Goal: Find specific page/section: Find specific page/section

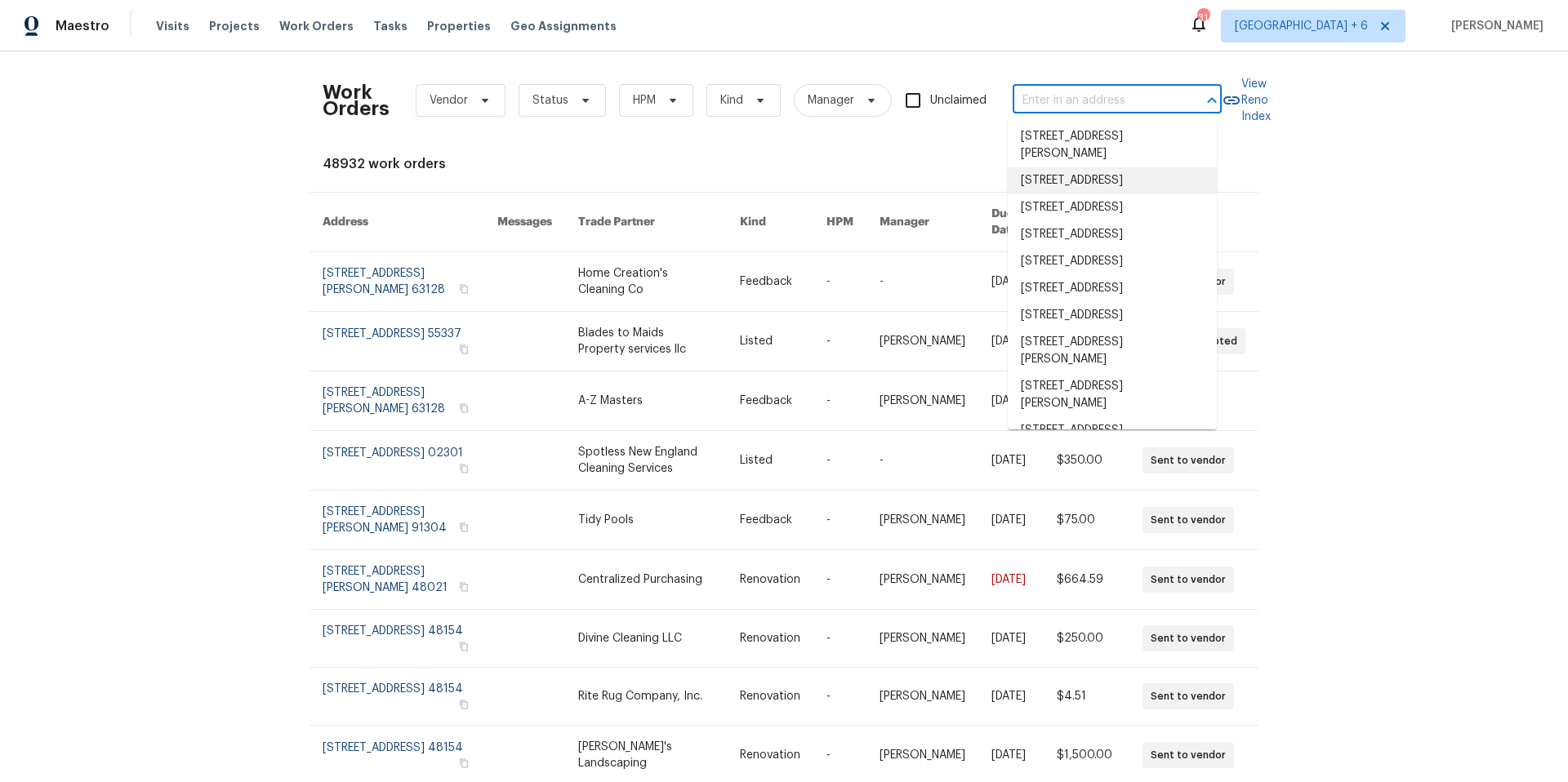
click at [1281, 226] on div "Work Orders Vendor Status HPM Kind Manager Unclaimed ​ View Reno Index 48932 wo…" at bounding box center [784, 417] width 1568 height 731
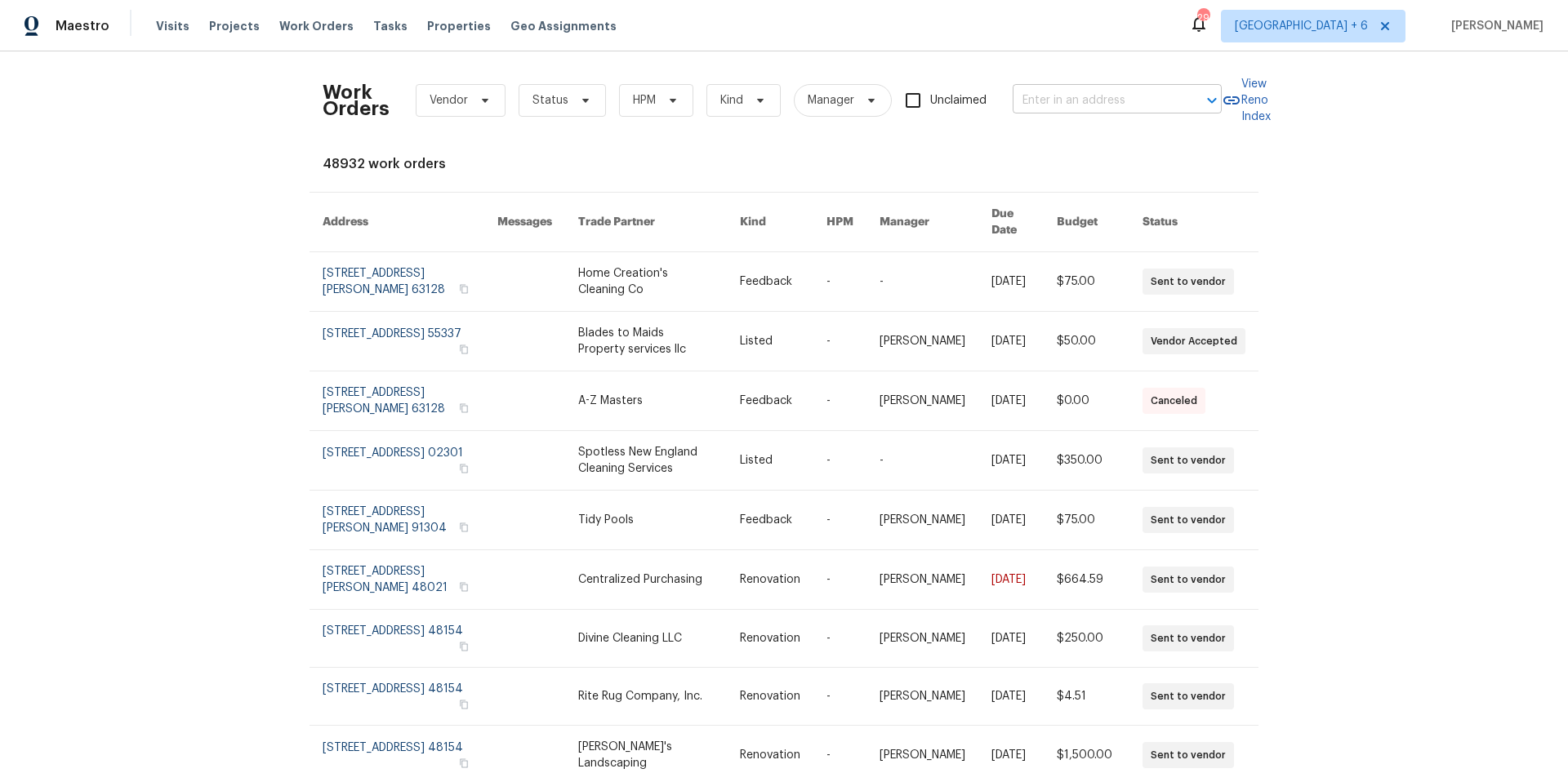
click at [1110, 102] on input "text" at bounding box center [1094, 100] width 163 height 25
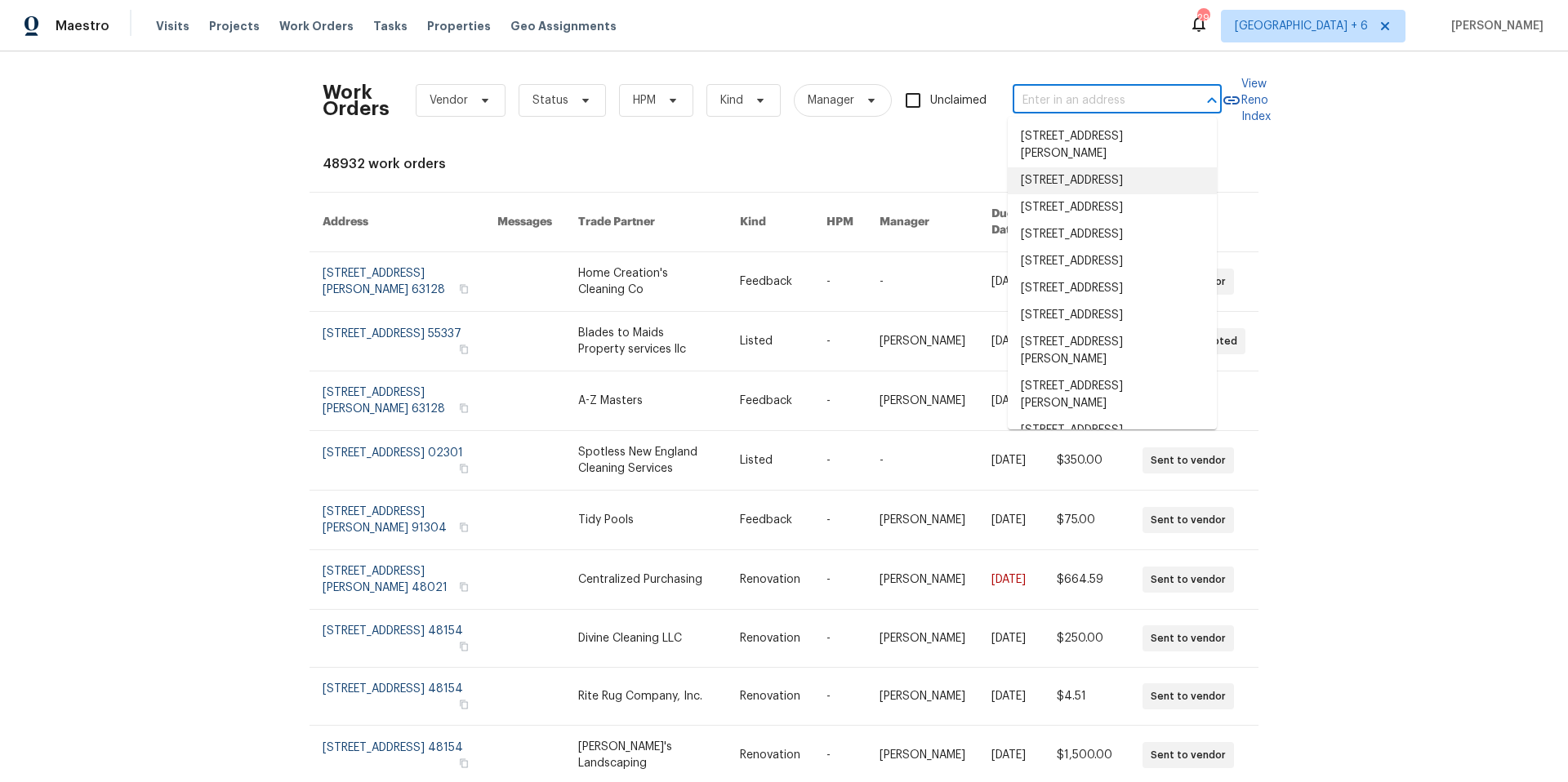
paste input "[STREET_ADDRESS]"
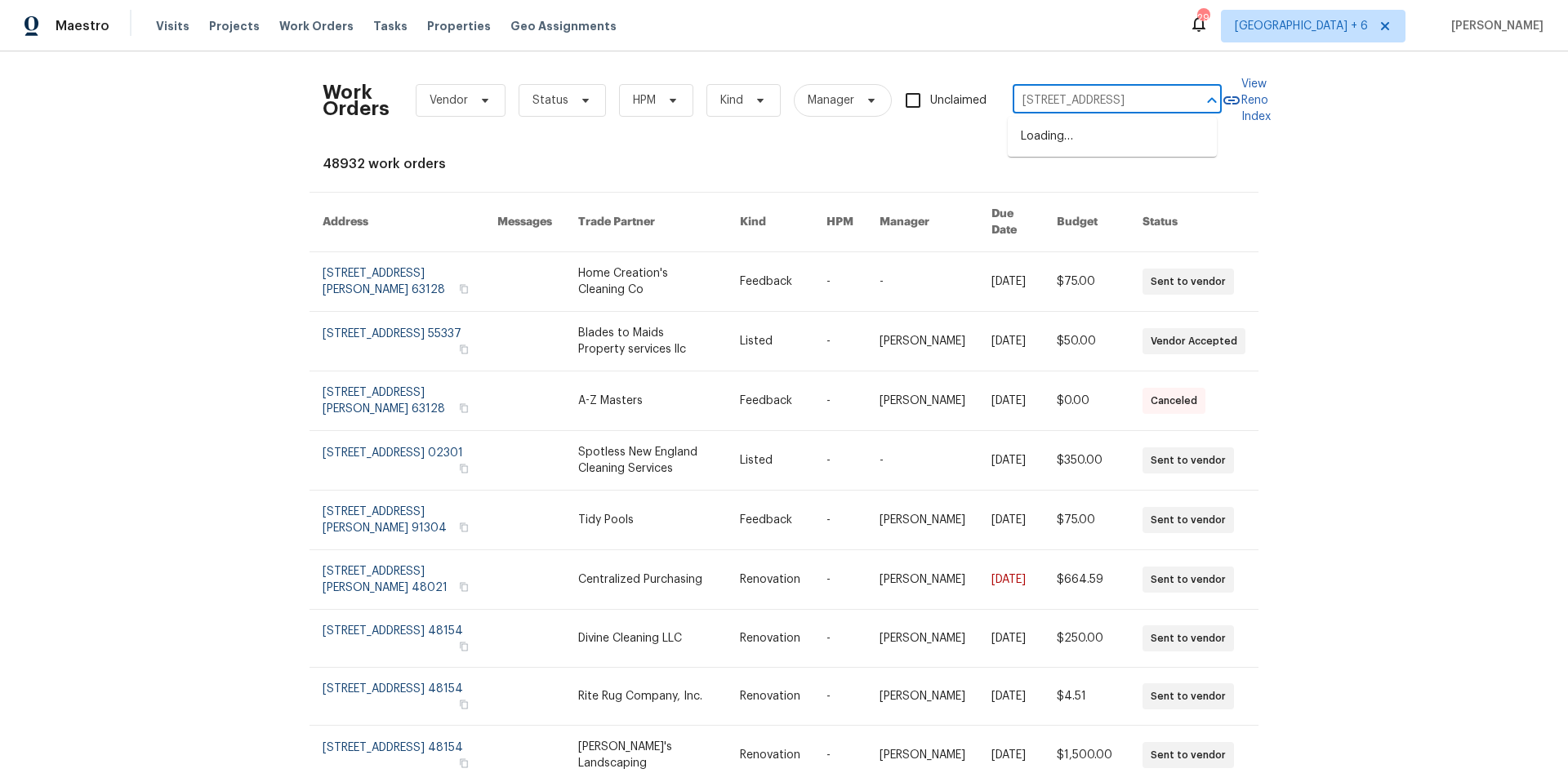
scroll to position [0, 52]
type input "[STREET_ADDRESS]"
click at [1326, 29] on span "[GEOGRAPHIC_DATA] + 6" at bounding box center [1301, 25] width 133 height 17
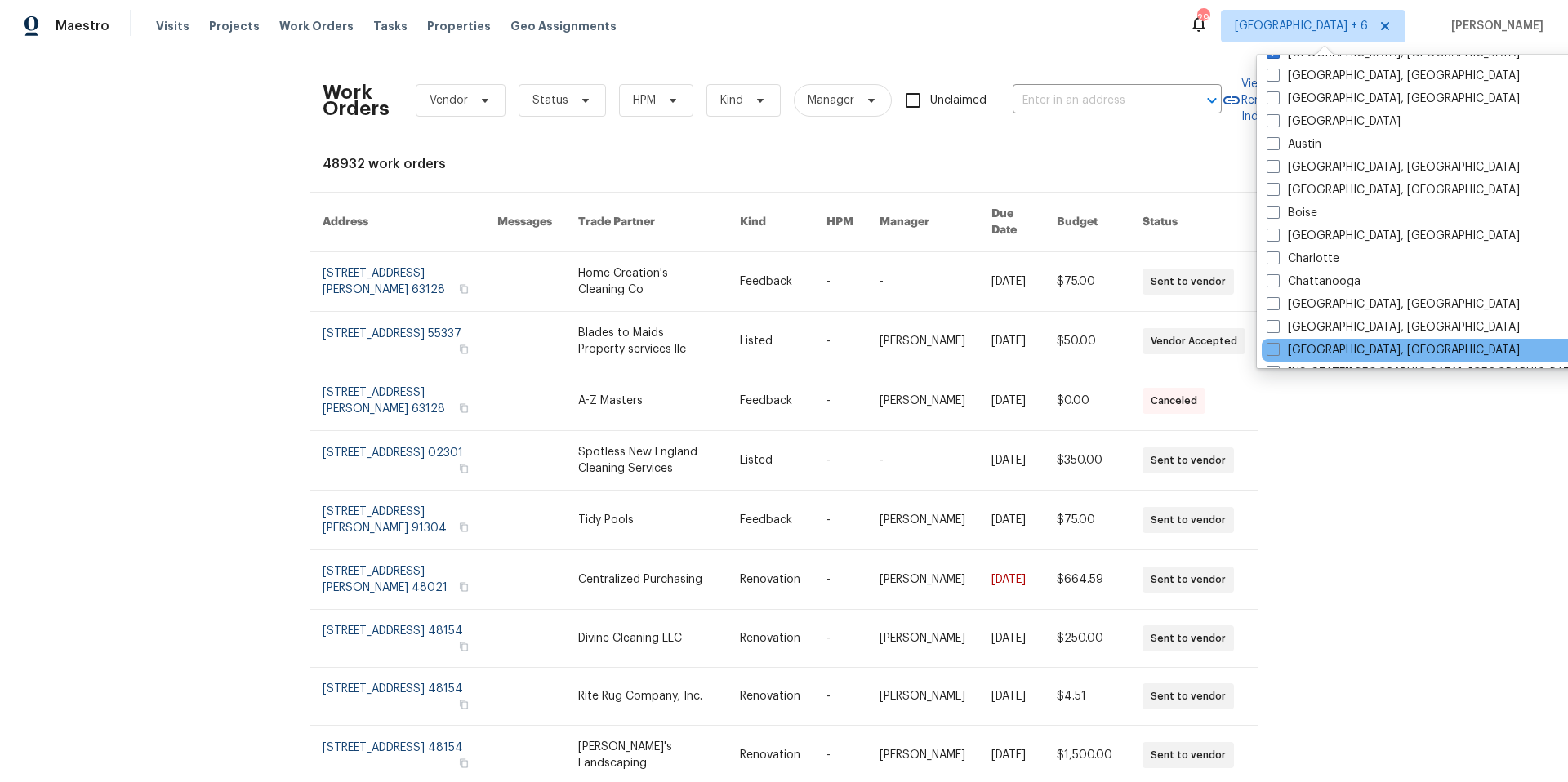
scroll to position [157, 0]
click at [1276, 347] on span at bounding box center [1274, 348] width 13 height 13
click at [1276, 347] on input "[GEOGRAPHIC_DATA], [GEOGRAPHIC_DATA]" at bounding box center [1273, 347] width 11 height 11
checkbox input "true"
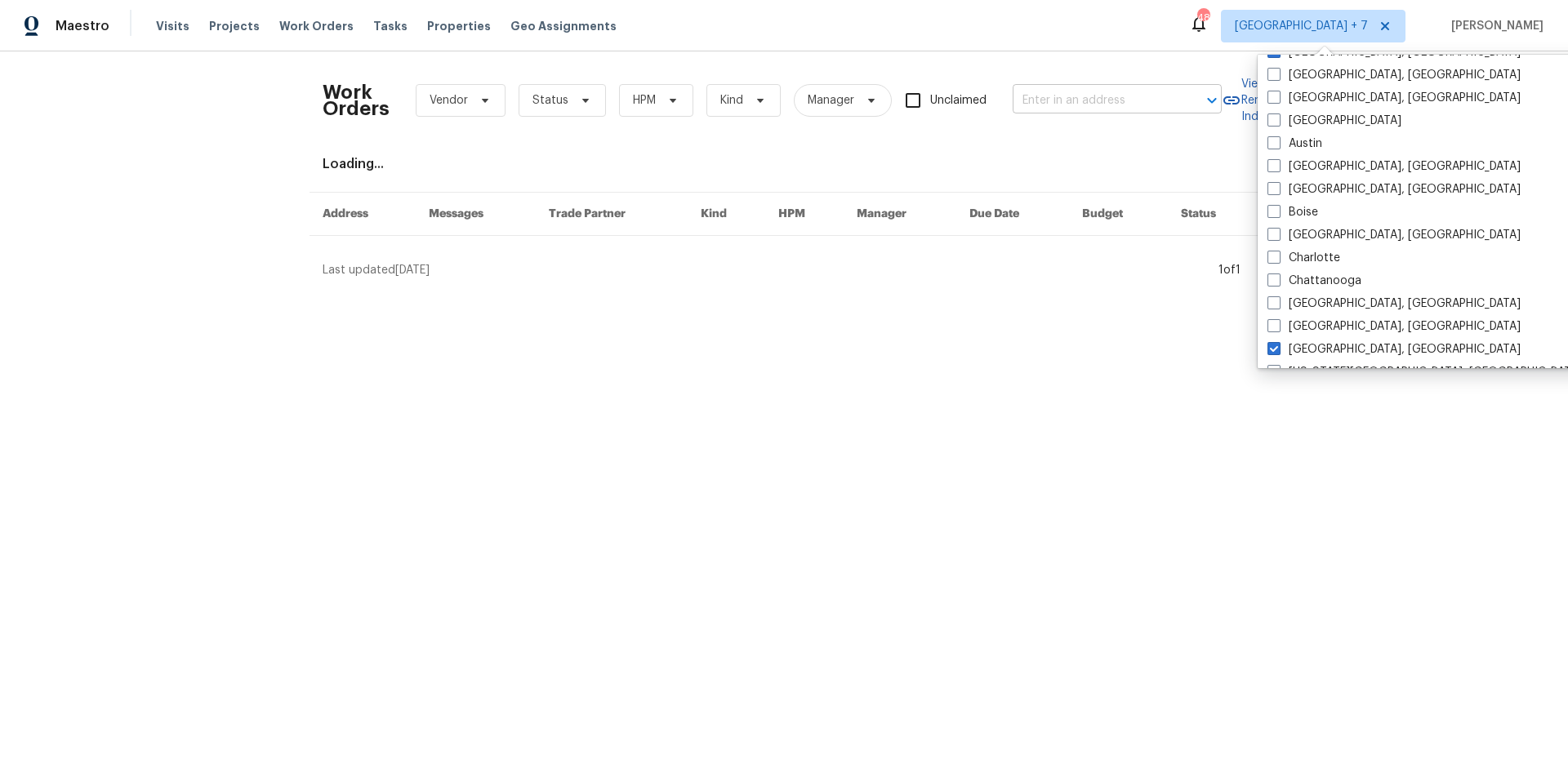
click at [1059, 100] on input "text" at bounding box center [1094, 100] width 163 height 25
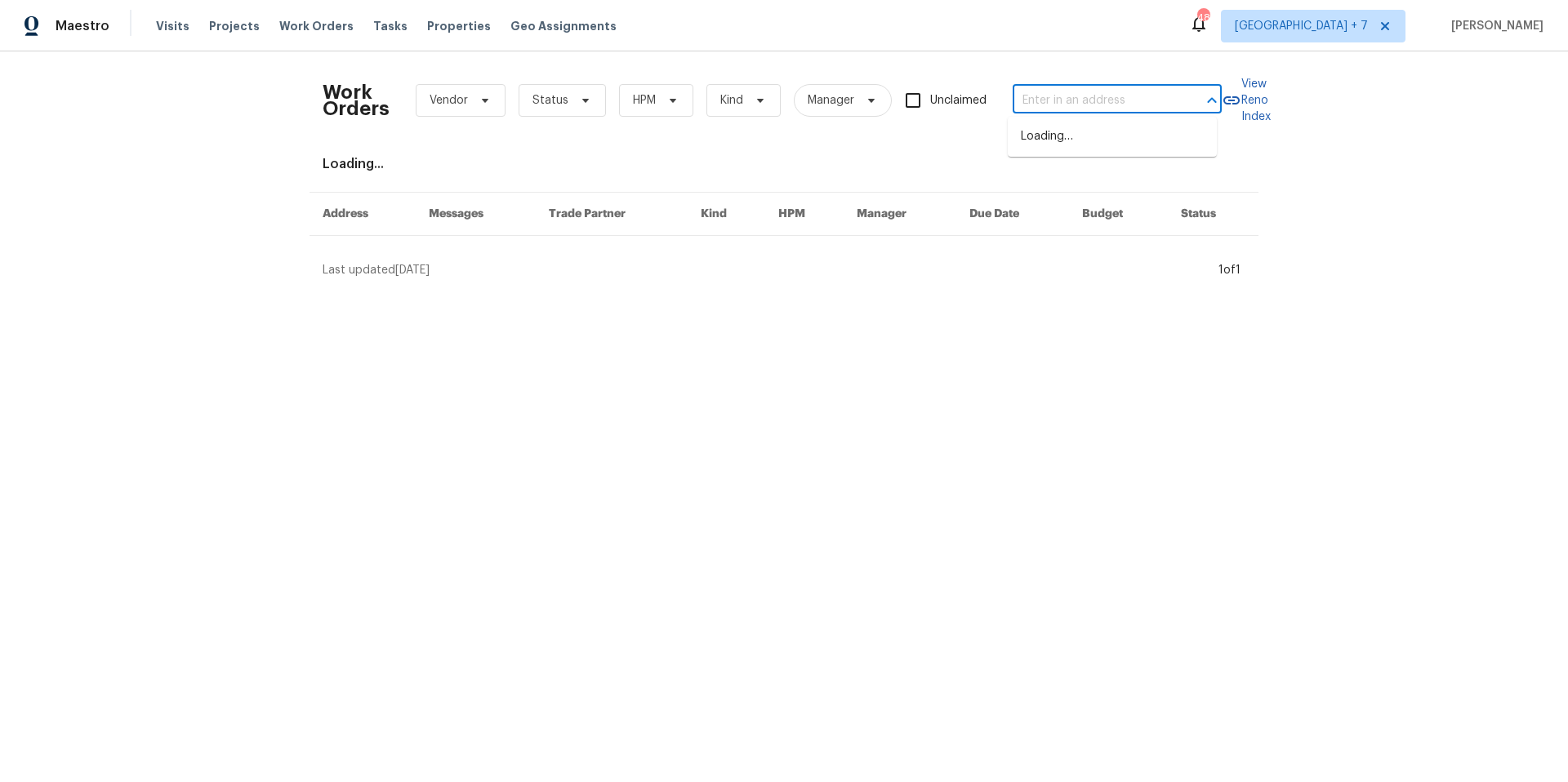
paste input "[STREET_ADDRESS]"
type input "[STREET_ADDRESS]"
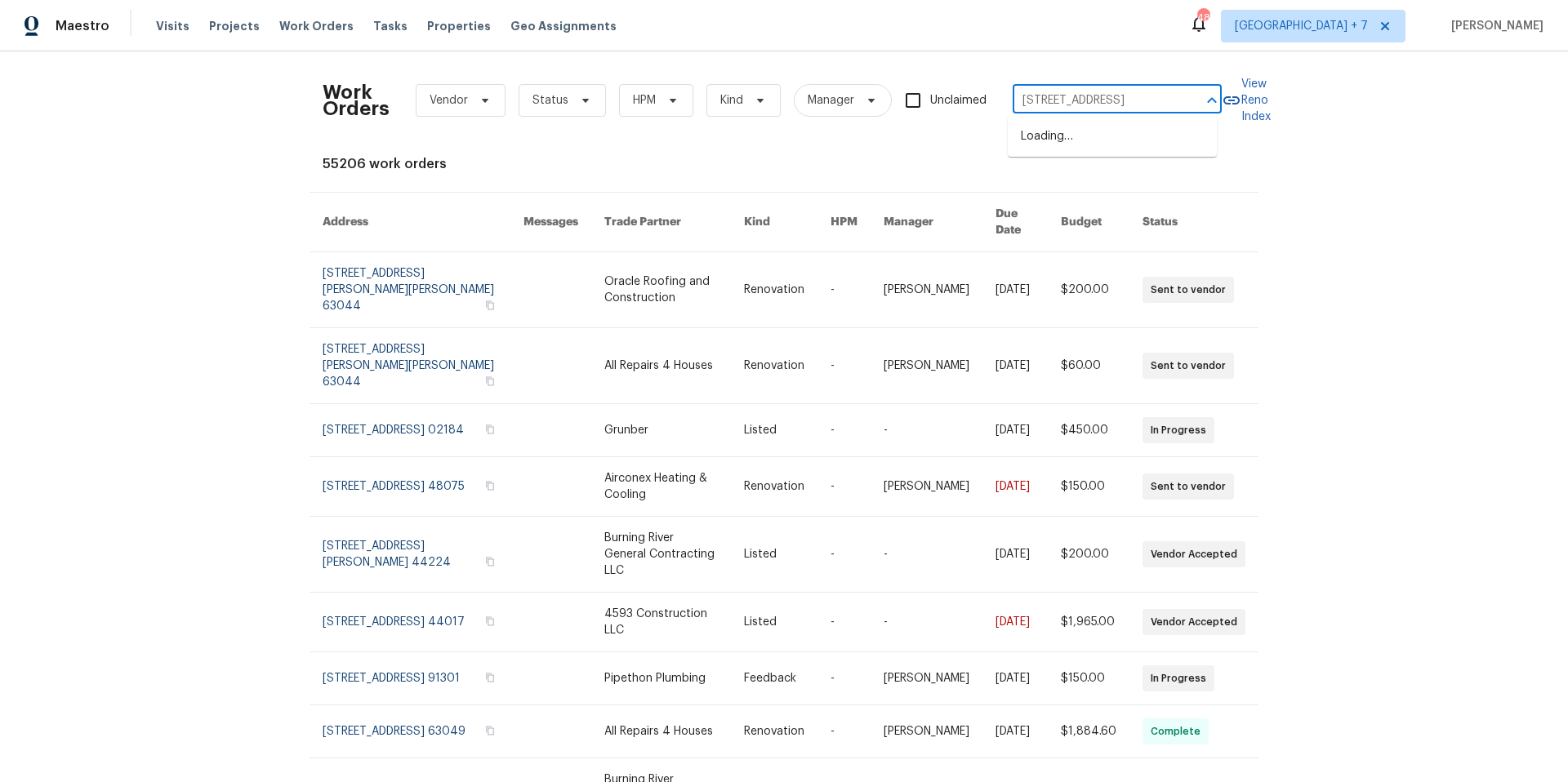
scroll to position [0, 52]
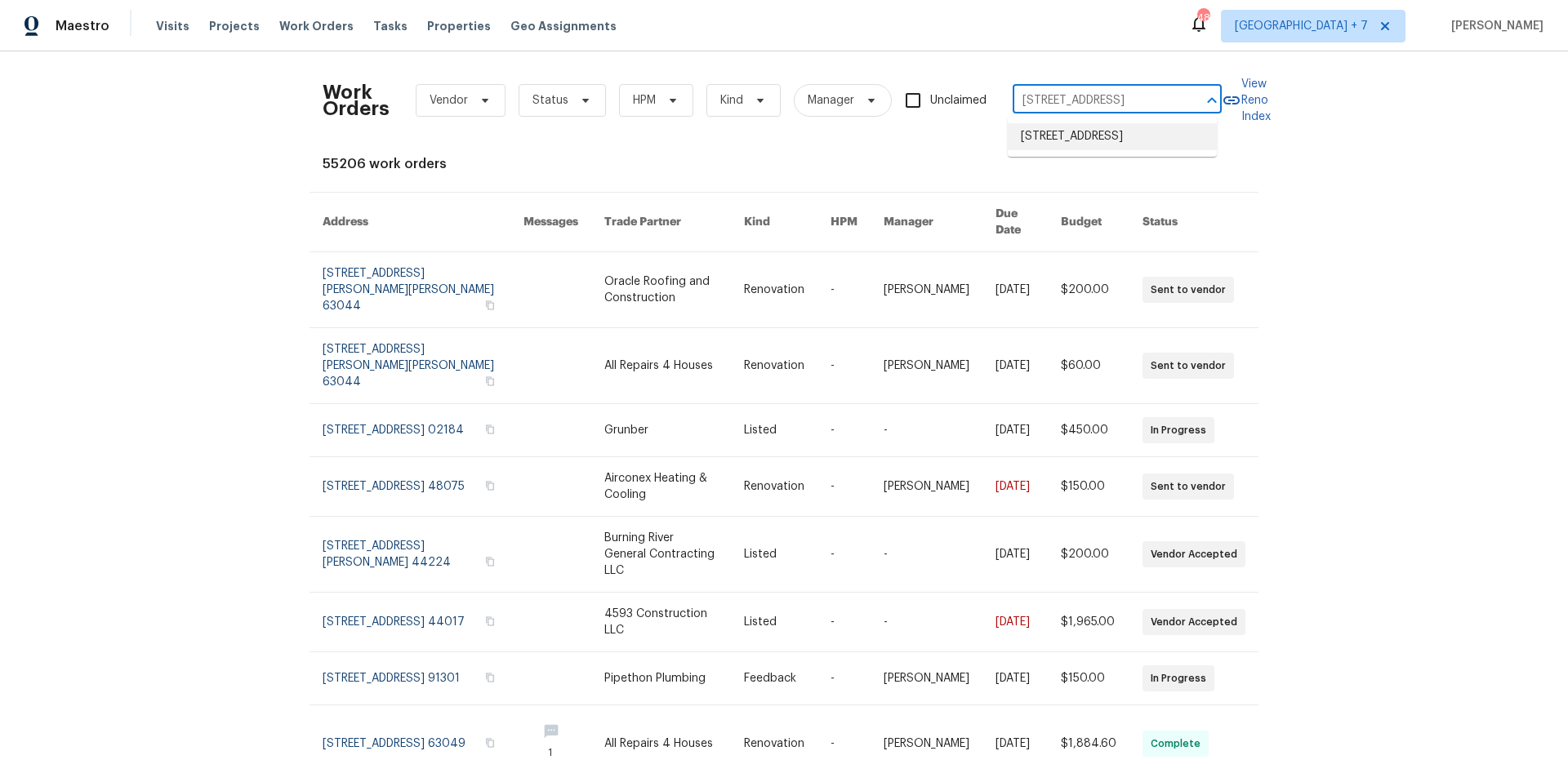
click at [1071, 139] on li "[STREET_ADDRESS]" at bounding box center [1113, 136] width 209 height 27
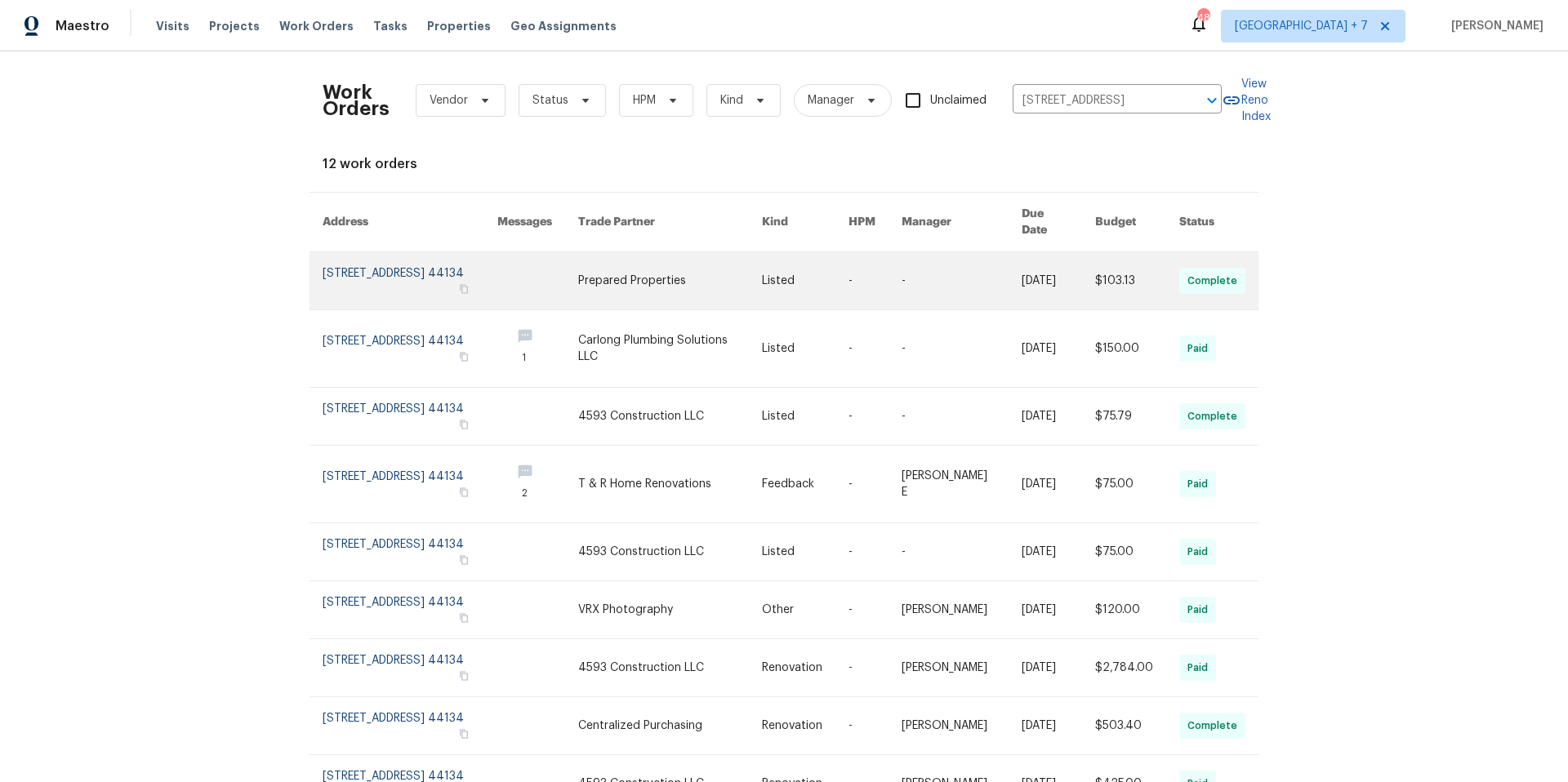
click at [338, 268] on link at bounding box center [410, 280] width 175 height 57
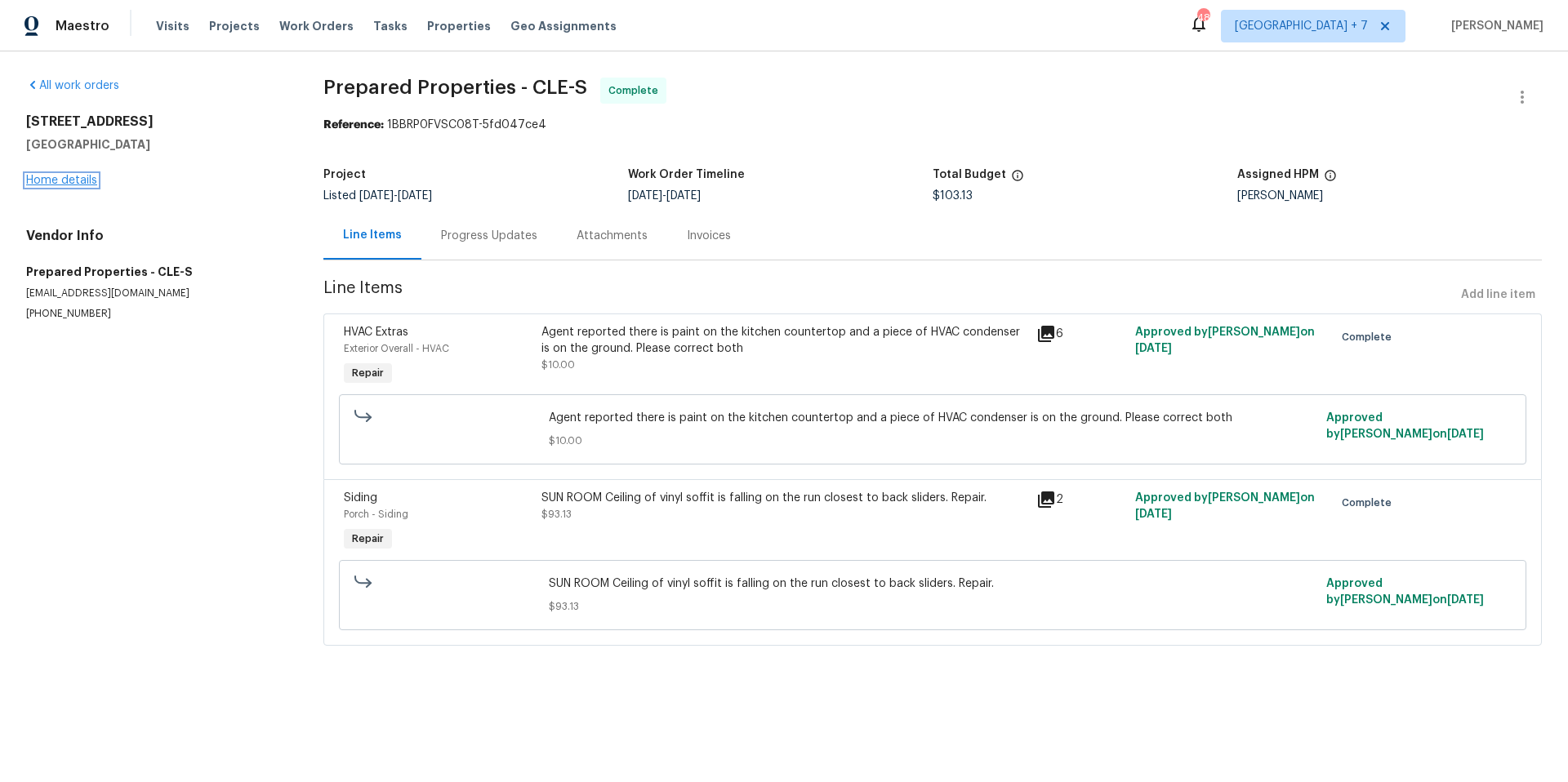
click at [53, 181] on link "Home details" at bounding box center [62, 180] width 71 height 11
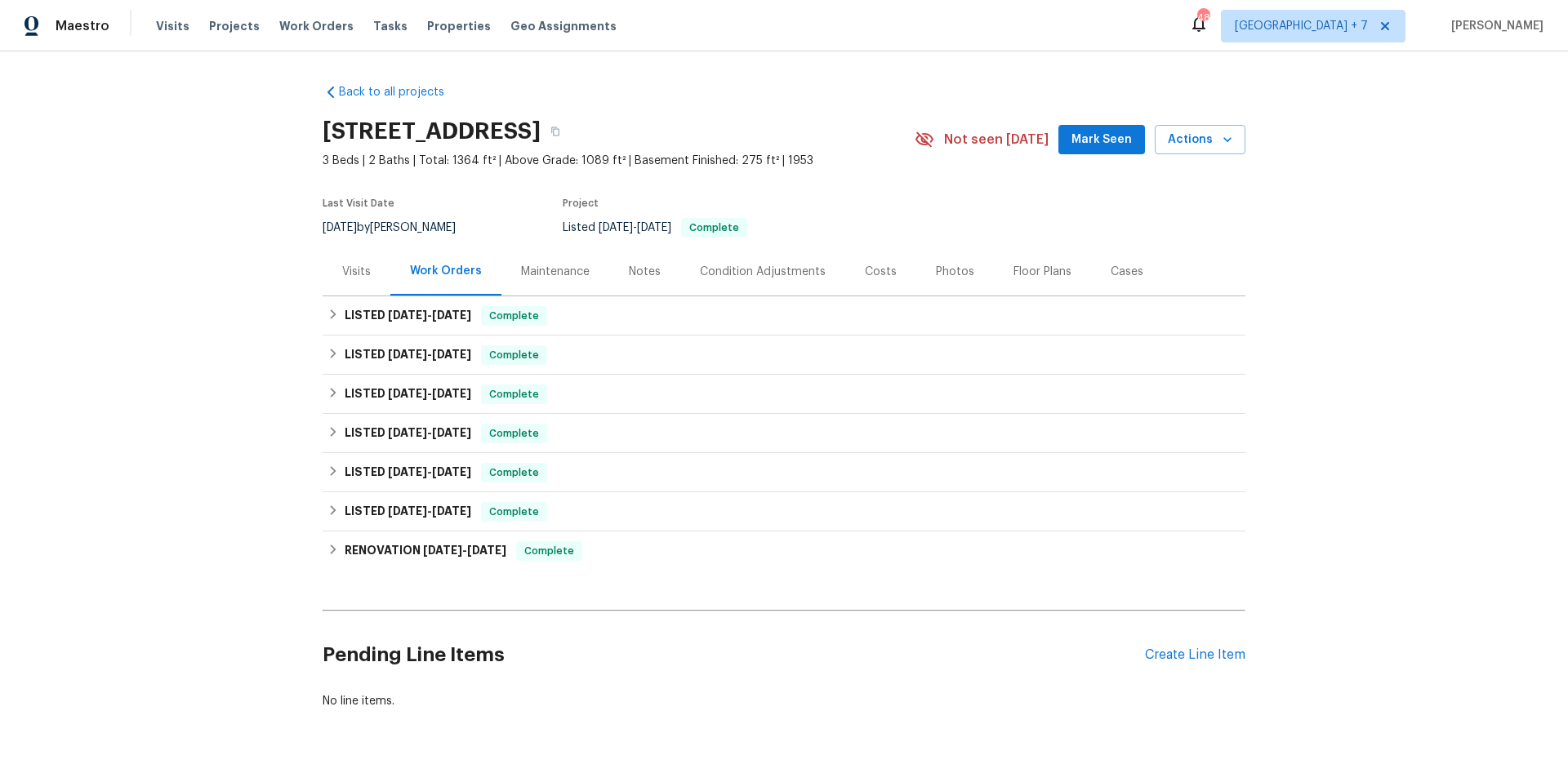
click at [347, 264] on div "Visits" at bounding box center [356, 272] width 29 height 17
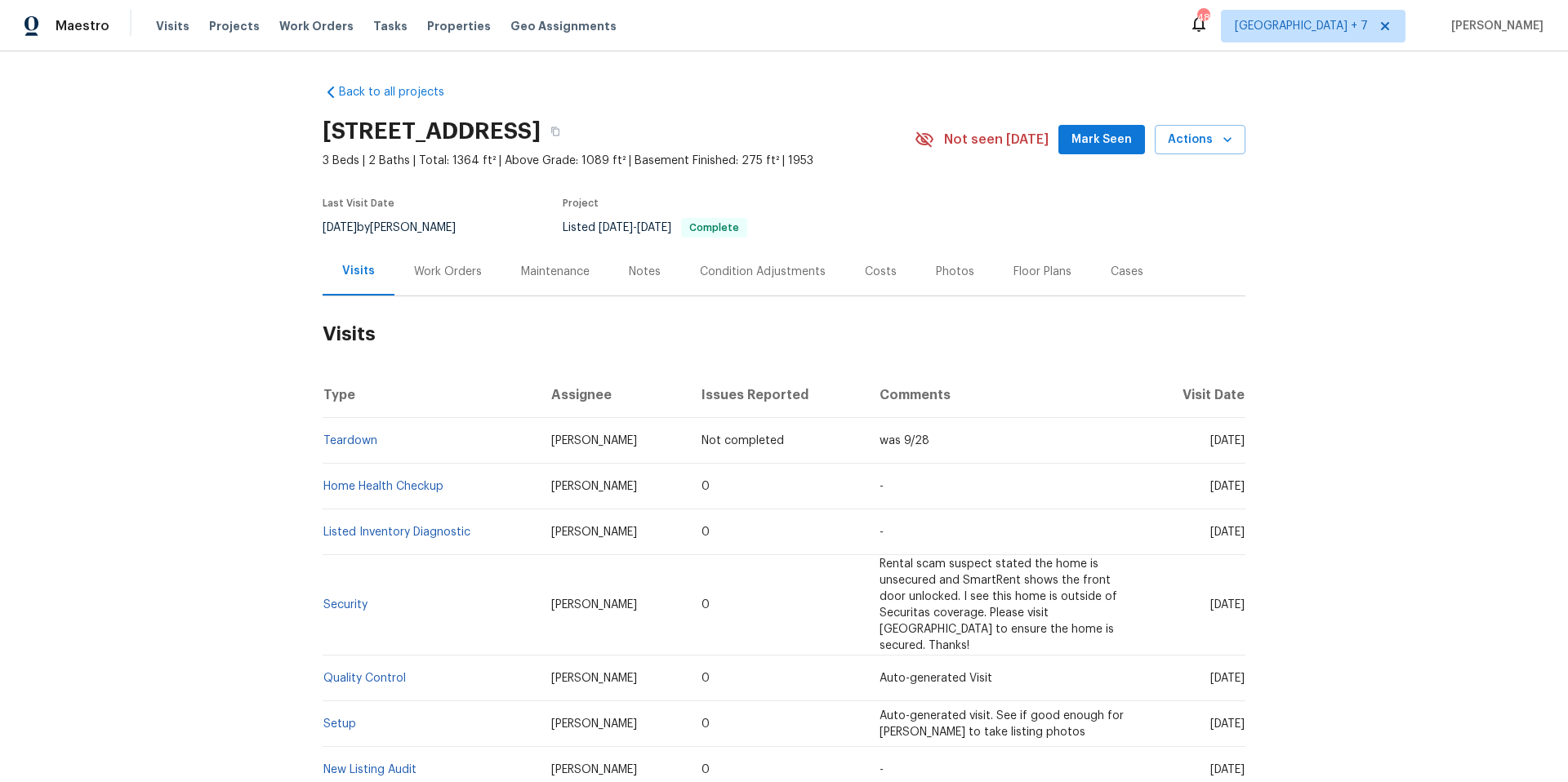
click at [465, 269] on div "Work Orders" at bounding box center [447, 272] width 68 height 17
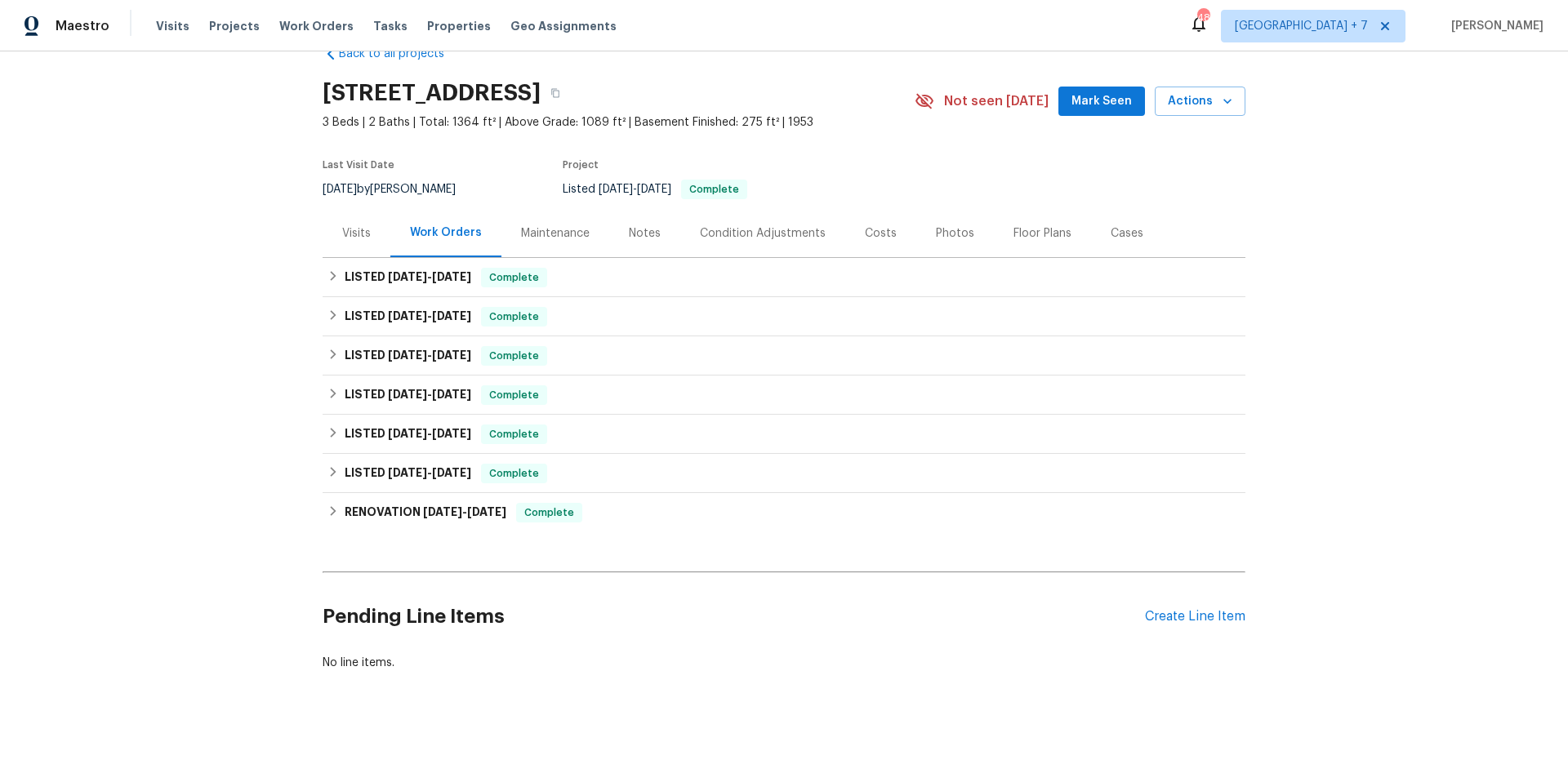
scroll to position [51, 0]
click at [560, 89] on icon "button" at bounding box center [555, 93] width 8 height 9
